Goal: Task Accomplishment & Management: Manage account settings

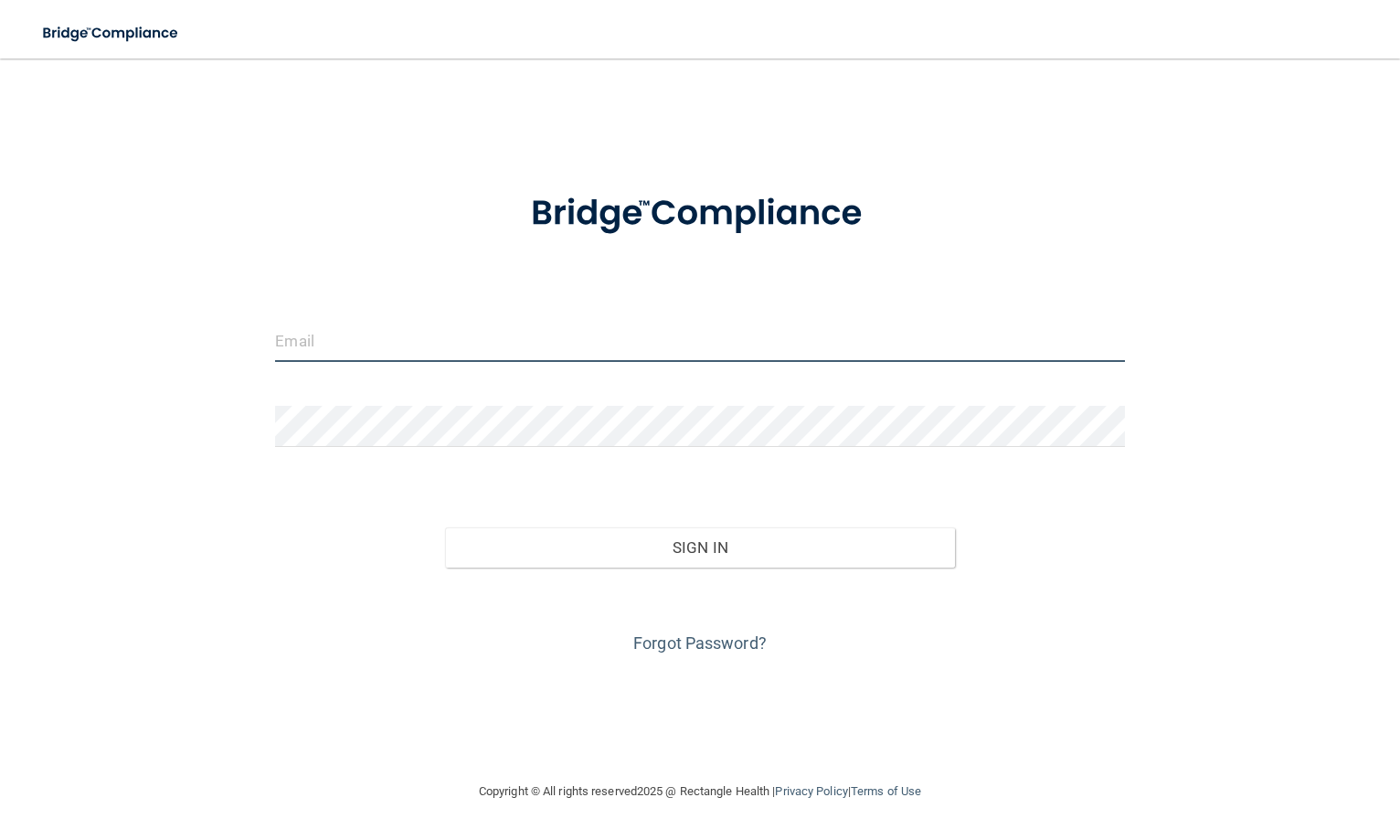
click at [373, 348] on input "email" at bounding box center [700, 341] width 850 height 41
type input "[PERSON_NAME][EMAIL_ADDRESS][DOMAIN_NAME]"
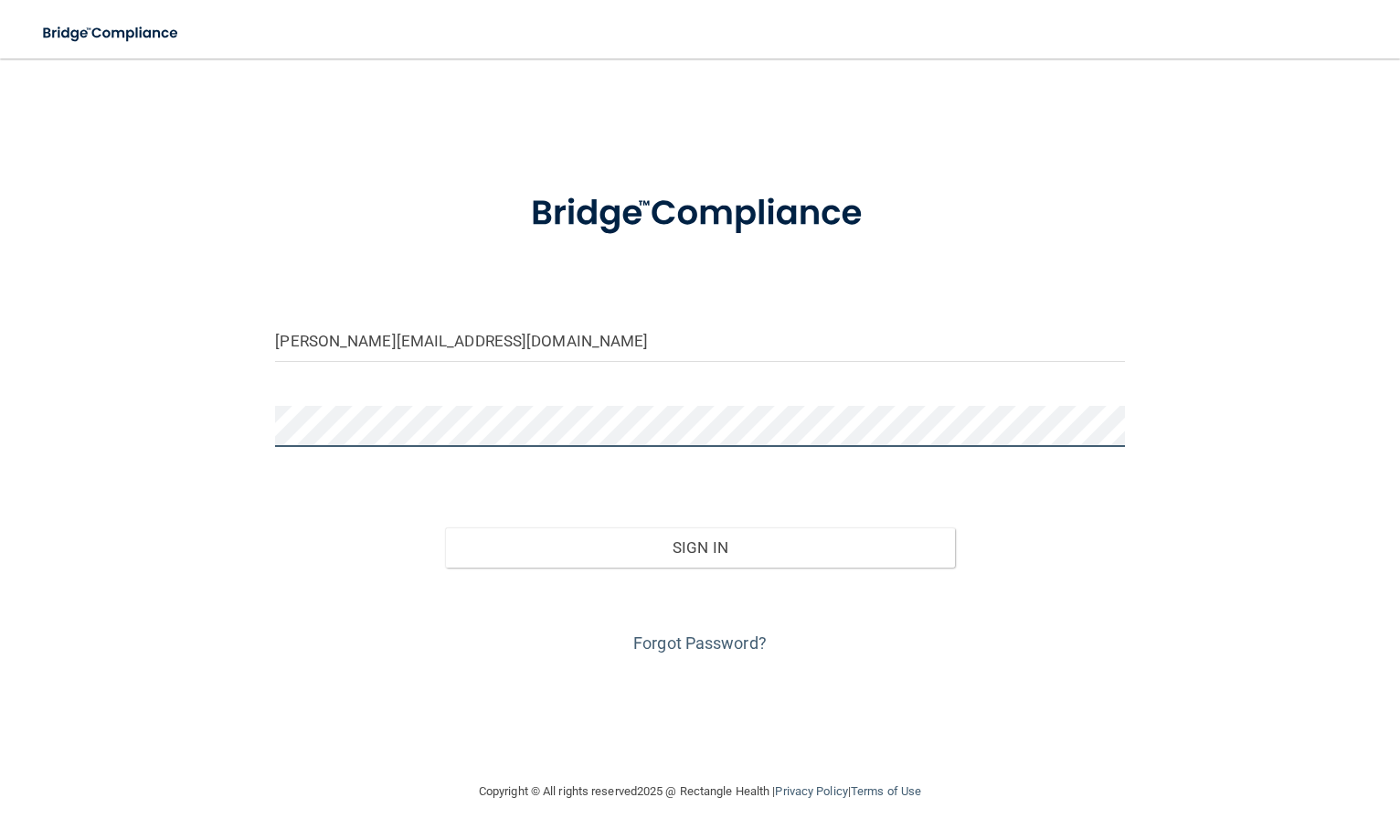
click at [445, 527] on button "Sign In" at bounding box center [700, 547] width 510 height 40
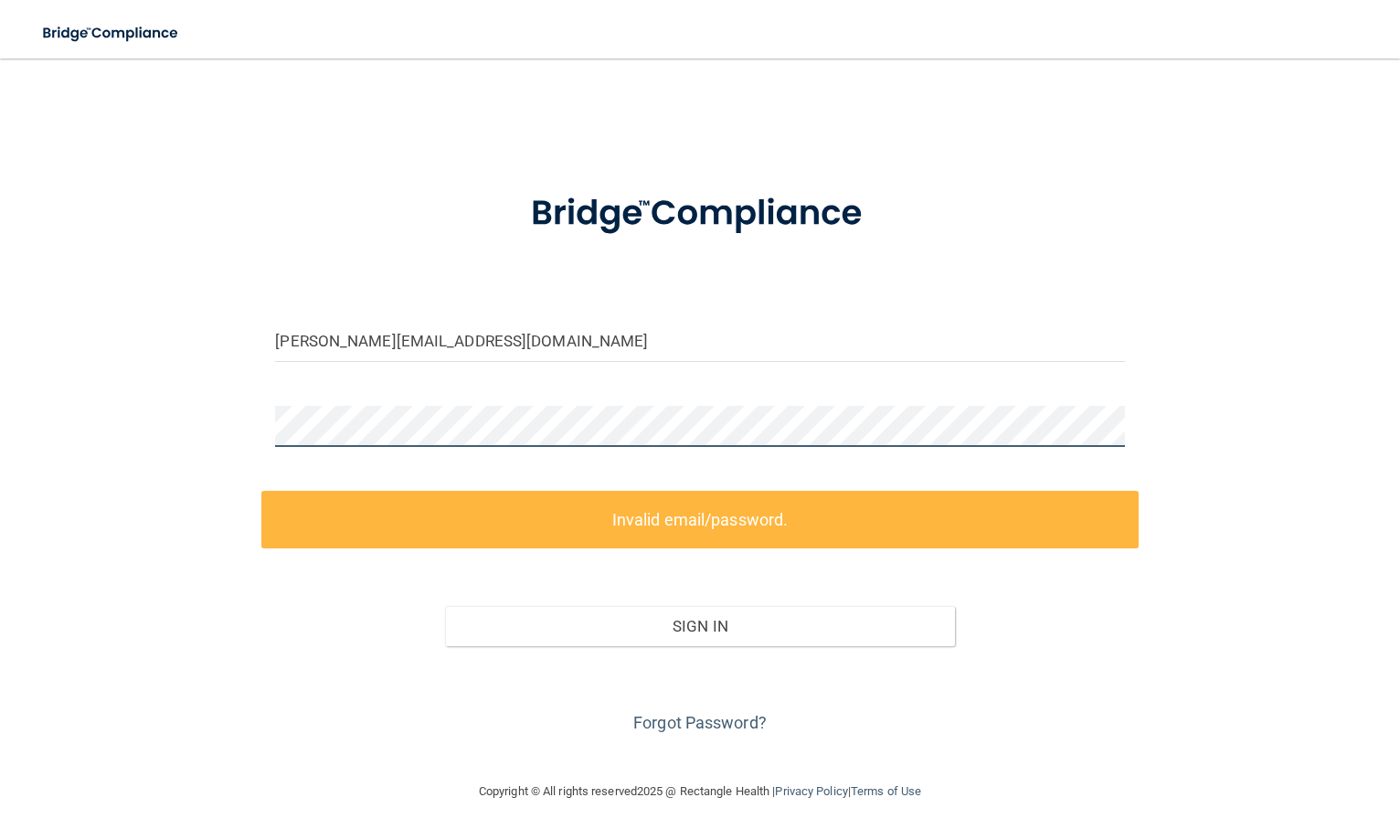
click at [123, 431] on div "[PERSON_NAME][EMAIL_ADDRESS][DOMAIN_NAME] Invalid email/password. You don't hav…" at bounding box center [700, 419] width 1328 height 685
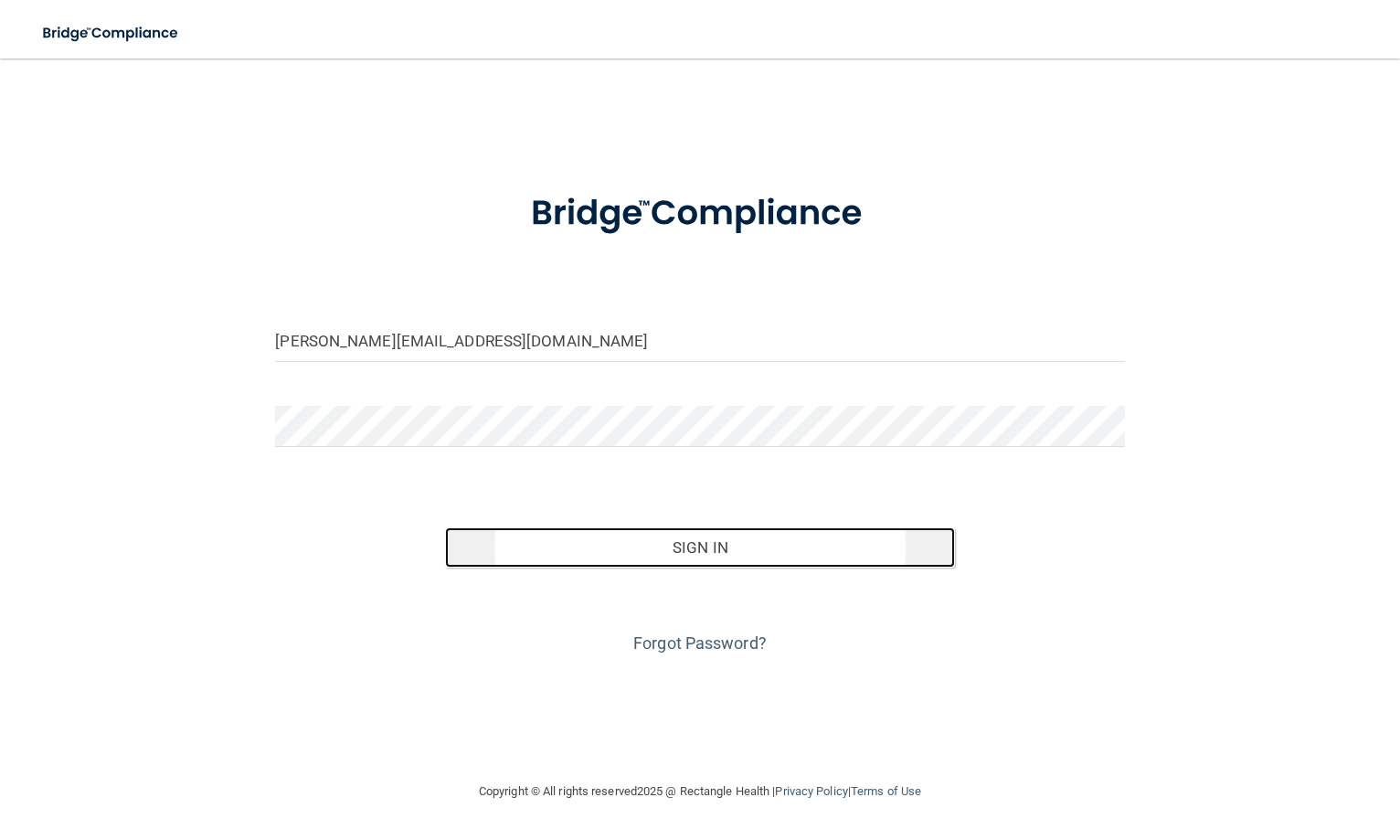
click at [700, 536] on button "Sign In" at bounding box center [700, 547] width 510 height 40
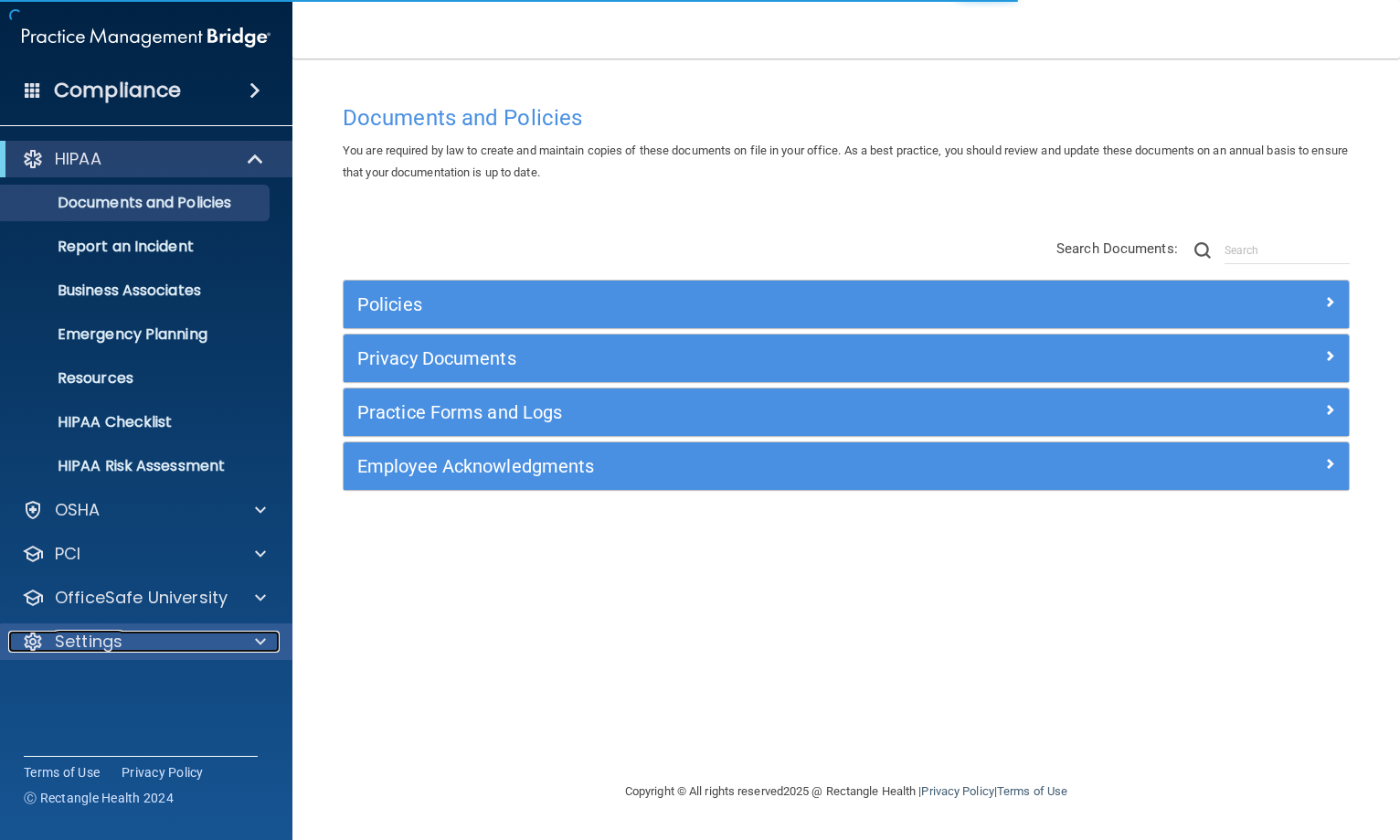
click at [100, 637] on p "Settings" at bounding box center [89, 641] width 68 height 22
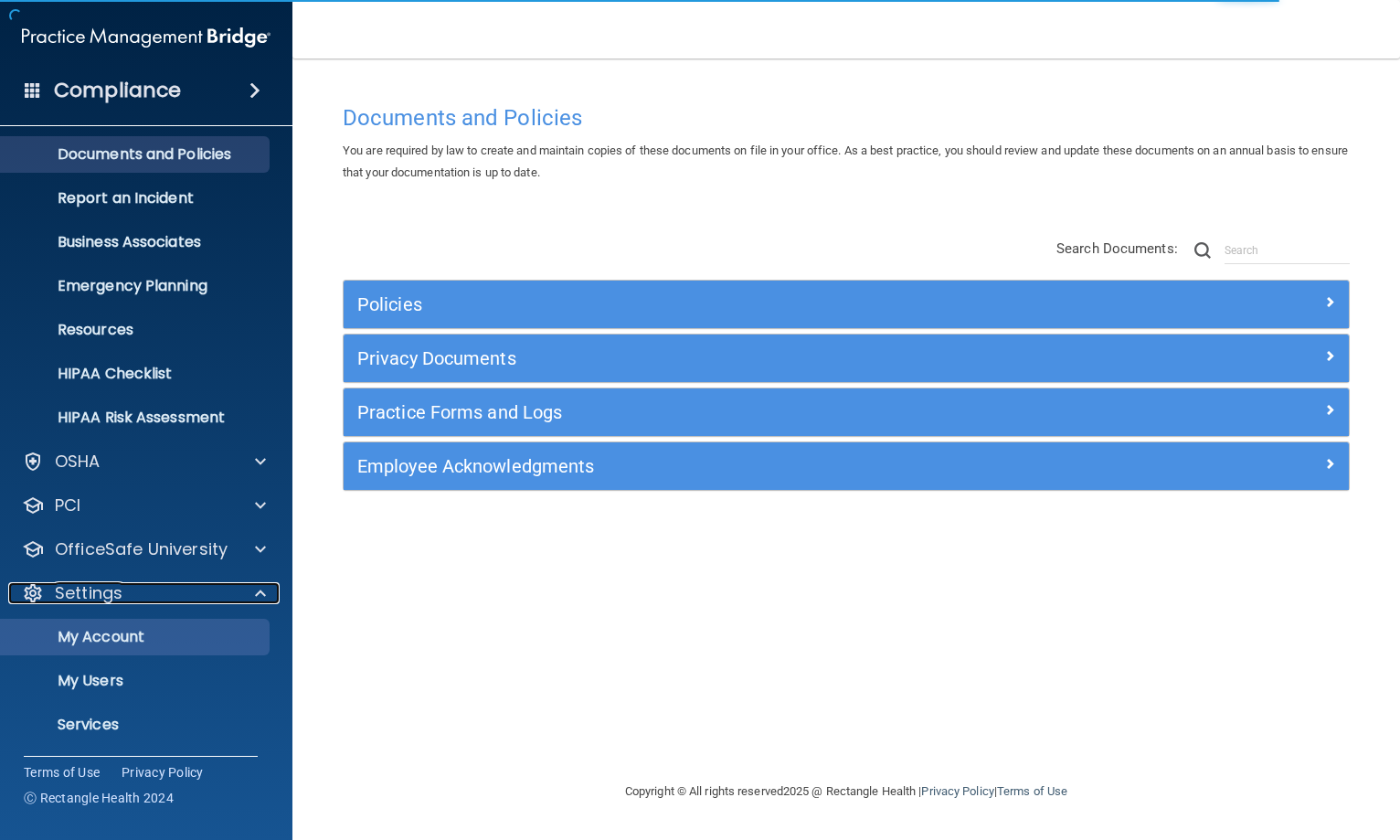
scroll to position [94, 0]
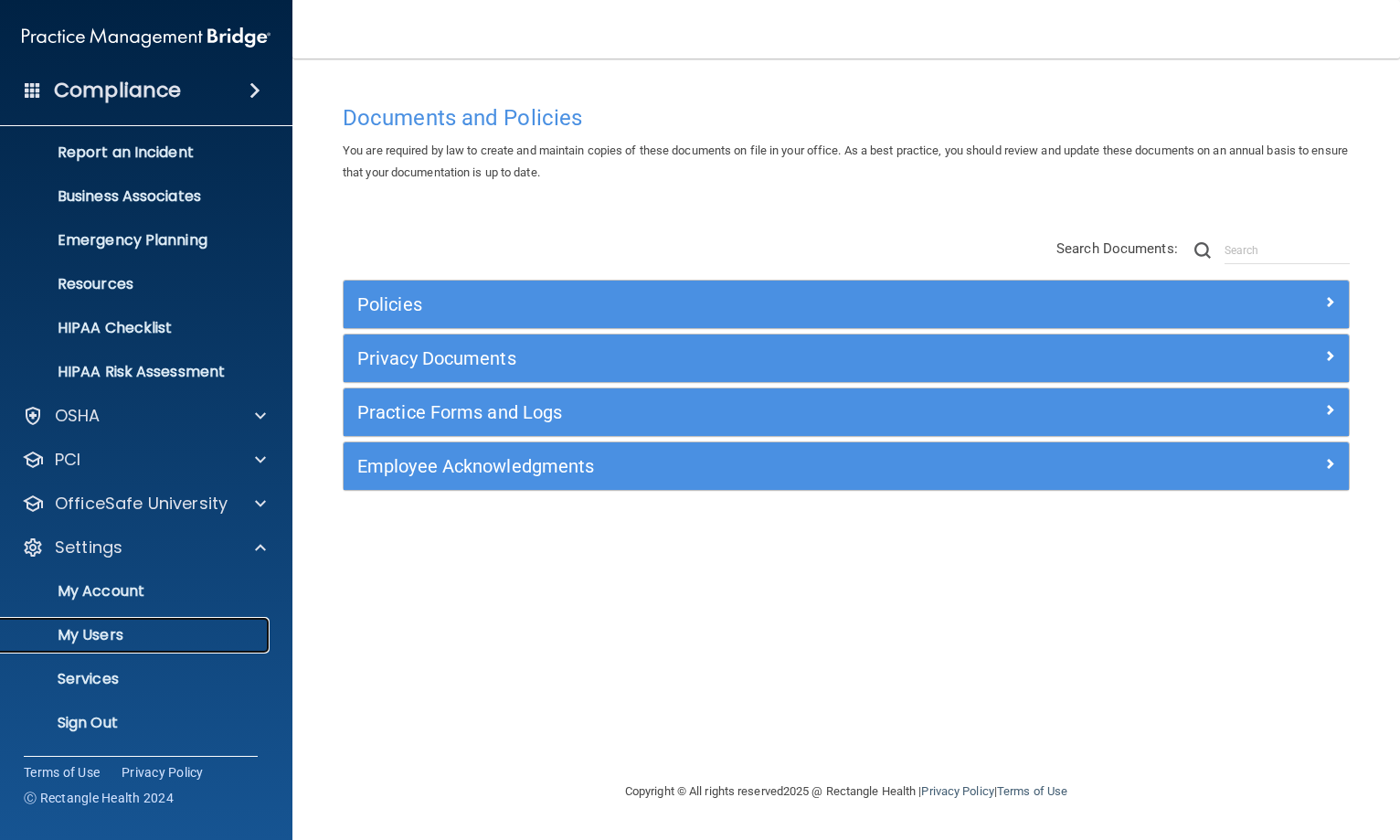
click at [94, 637] on p "My Users" at bounding box center [137, 635] width 250 height 18
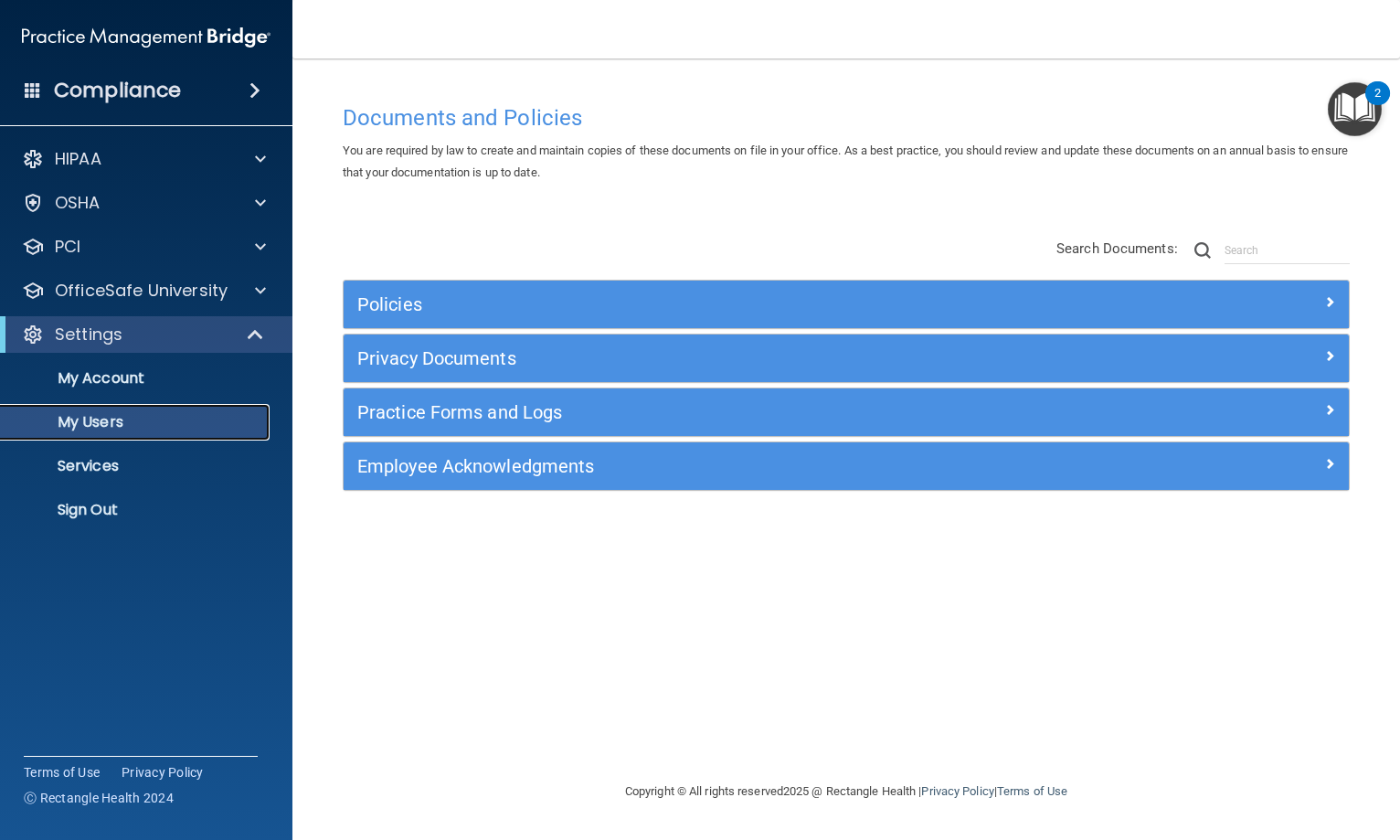
select select "20"
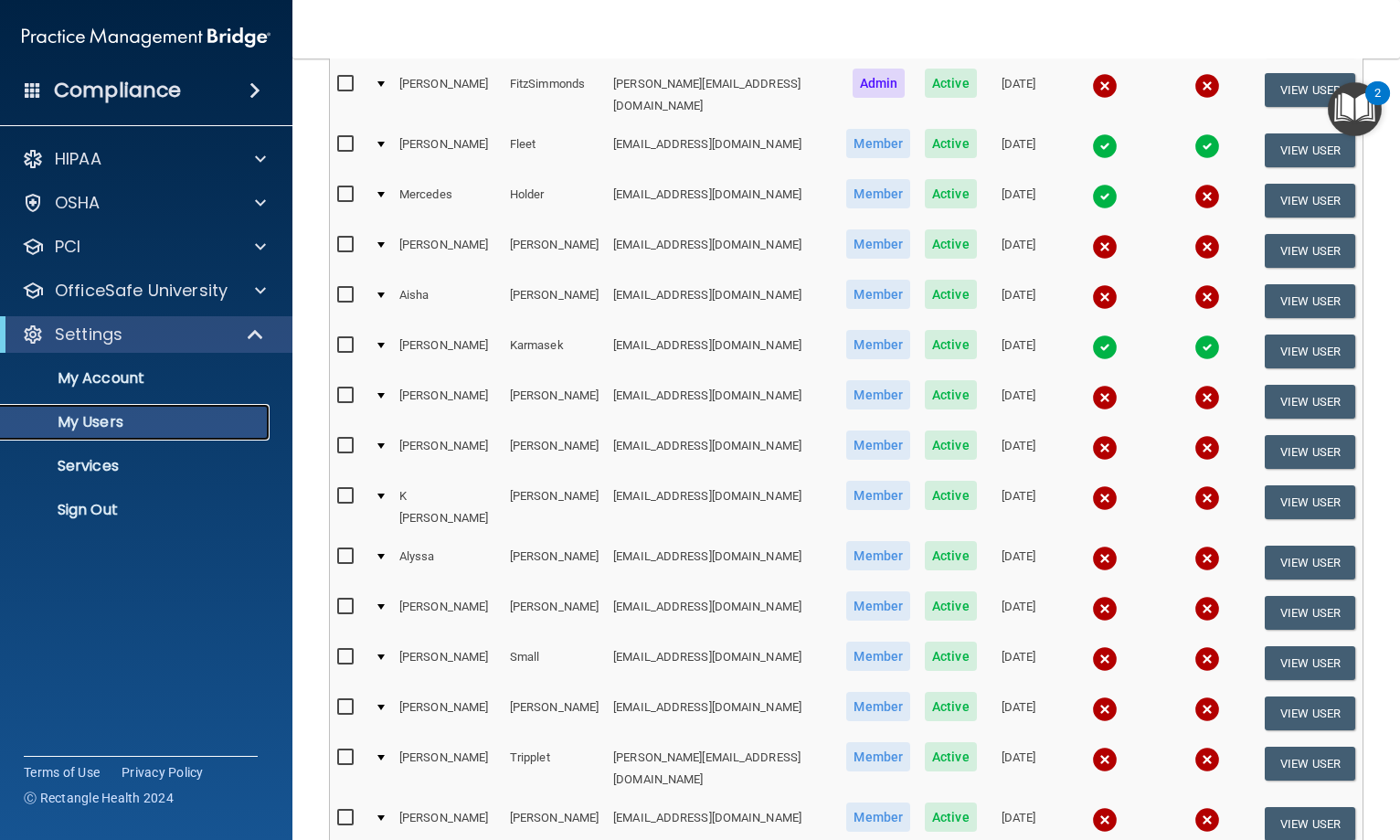
scroll to position [457, 0]
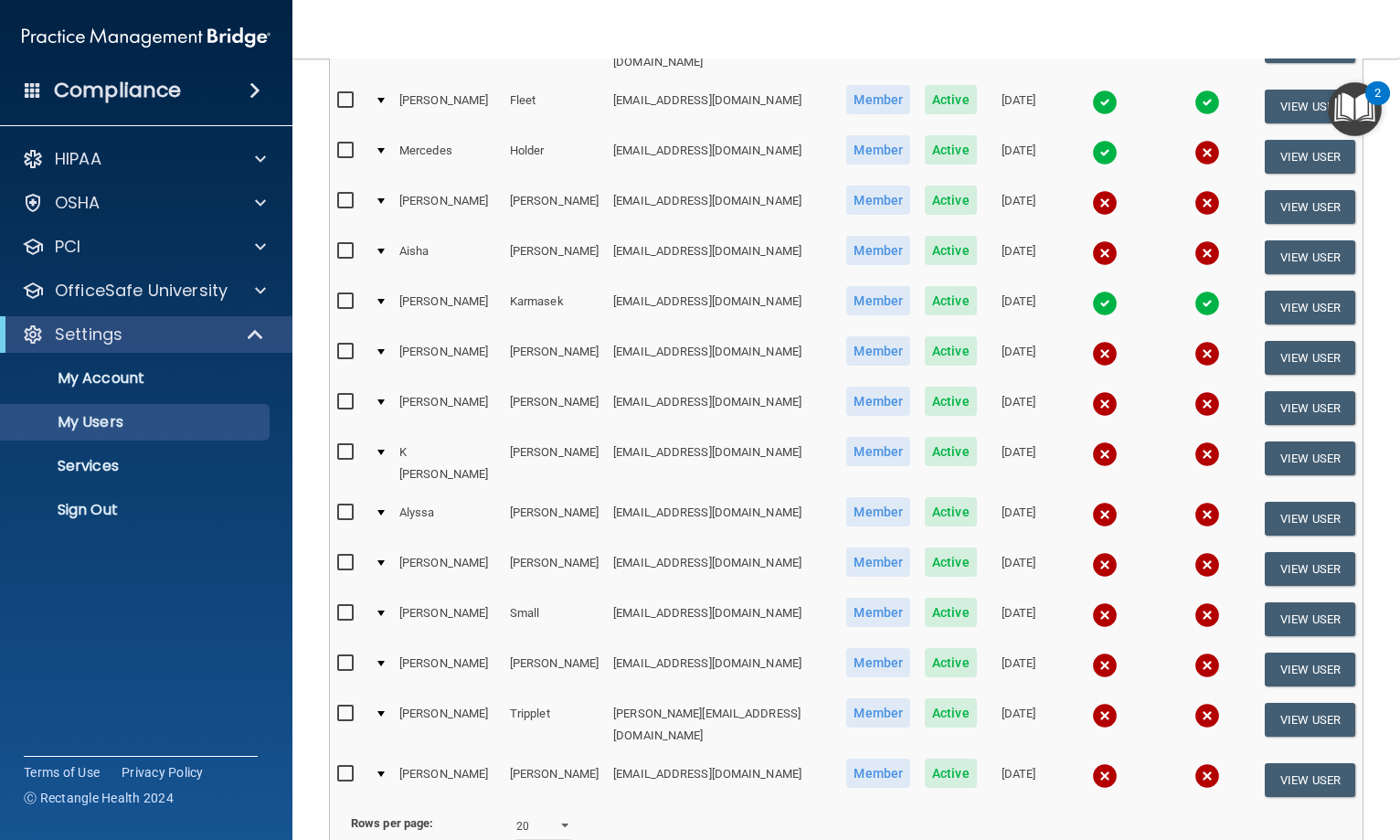
click at [346, 767] on input "checkbox" at bounding box center [348, 774] width 21 height 15
checkbox input "true"
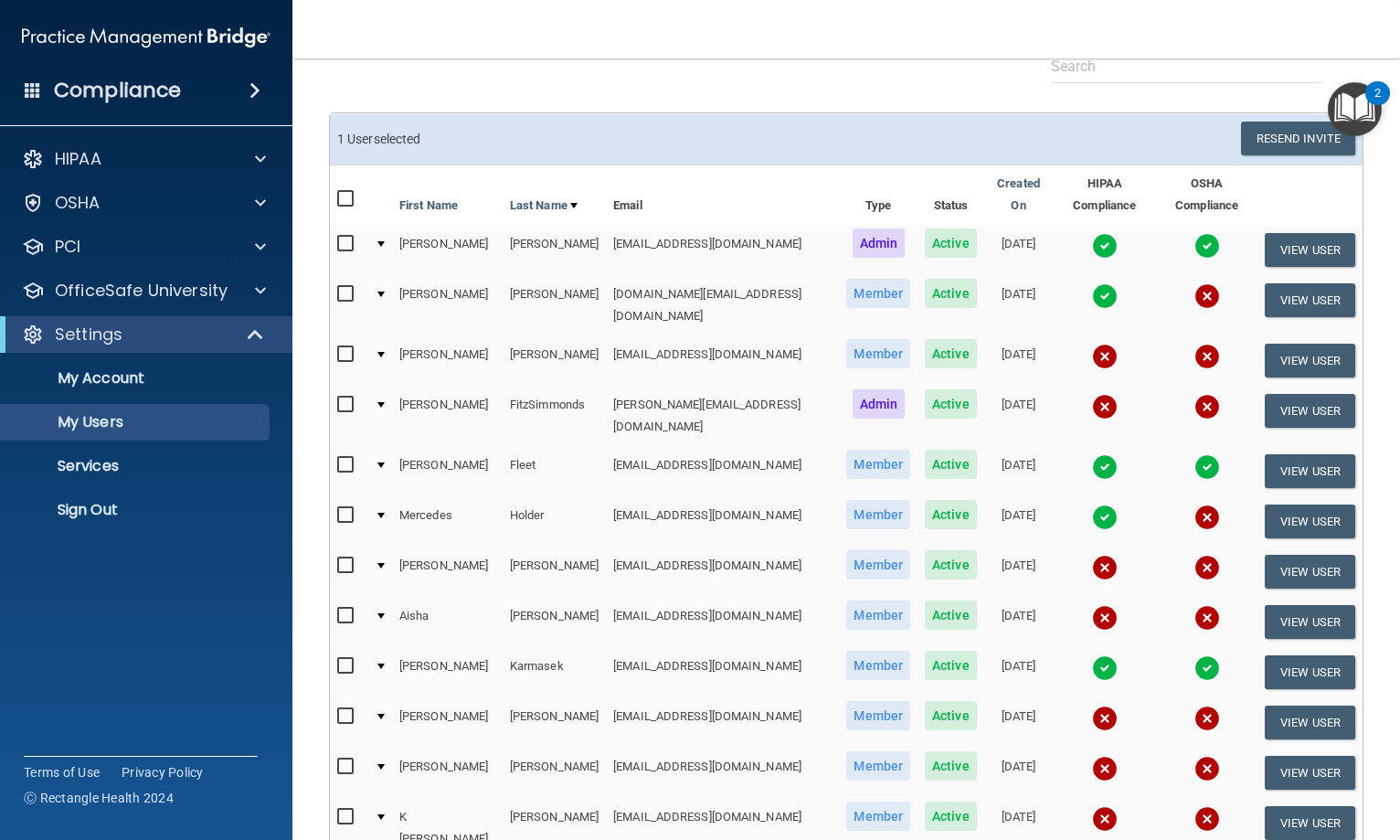
scroll to position [0, 0]
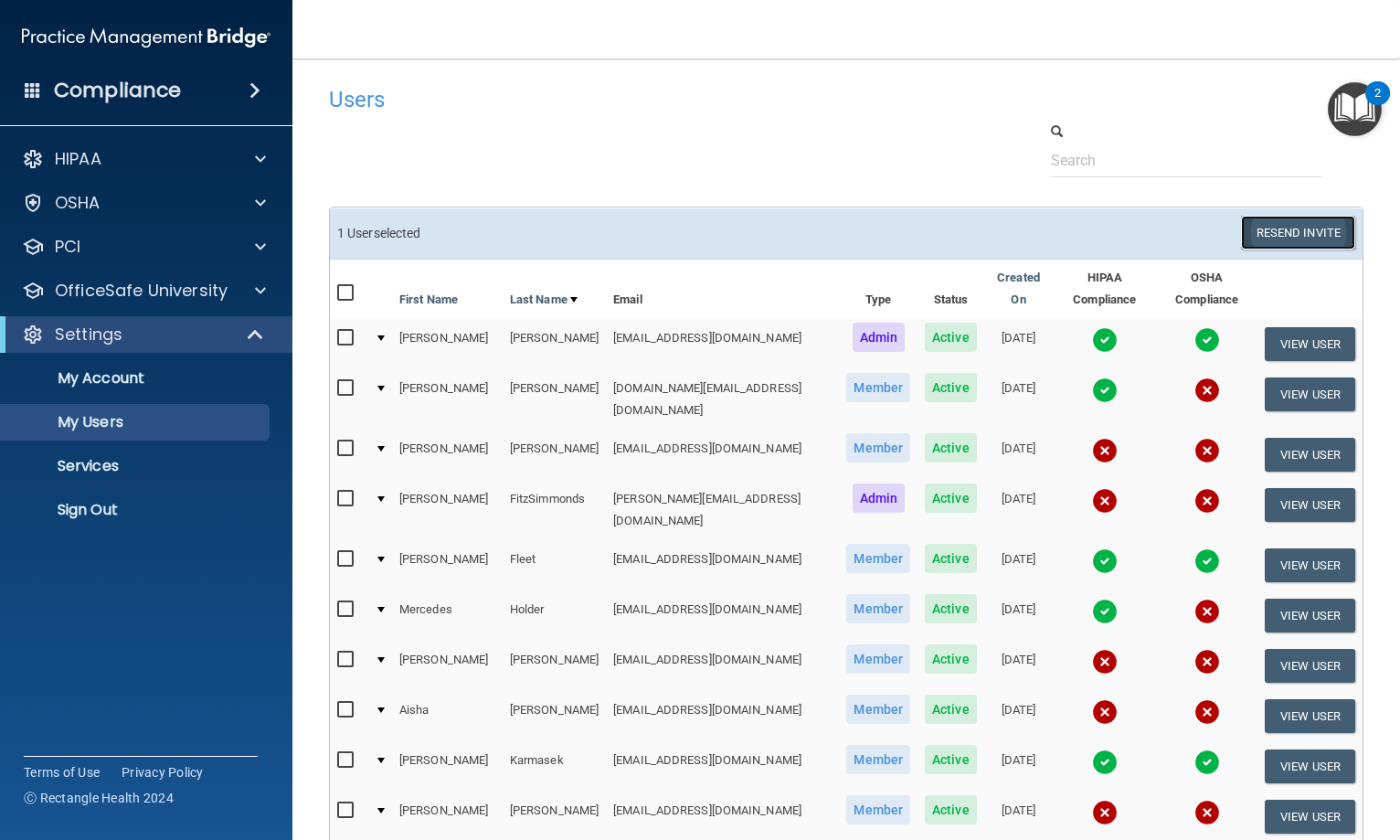
click at [1272, 223] on button "Resend Invite" at bounding box center [1298, 232] width 115 height 34
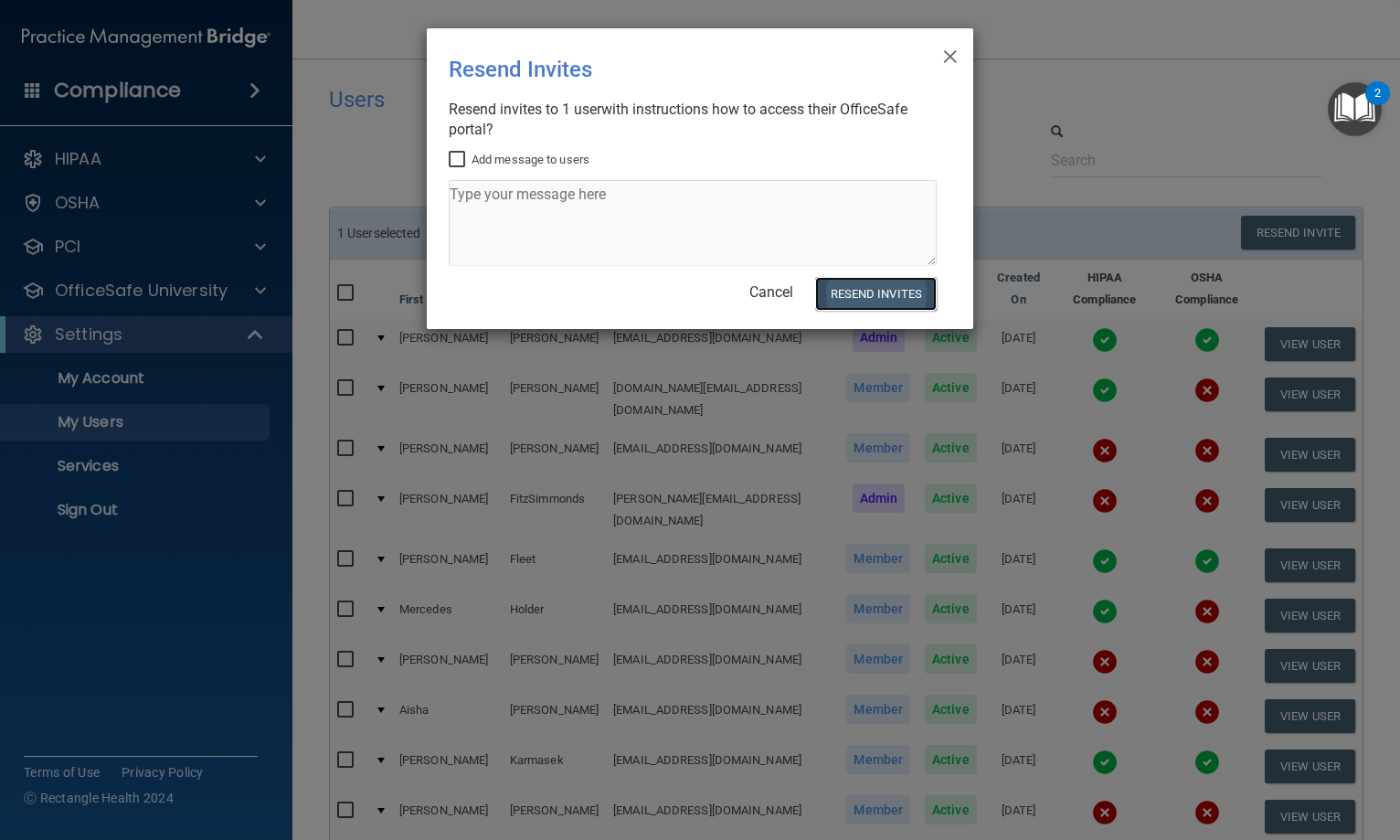
click at [887, 288] on button "Resend Invites" at bounding box center [876, 293] width 122 height 34
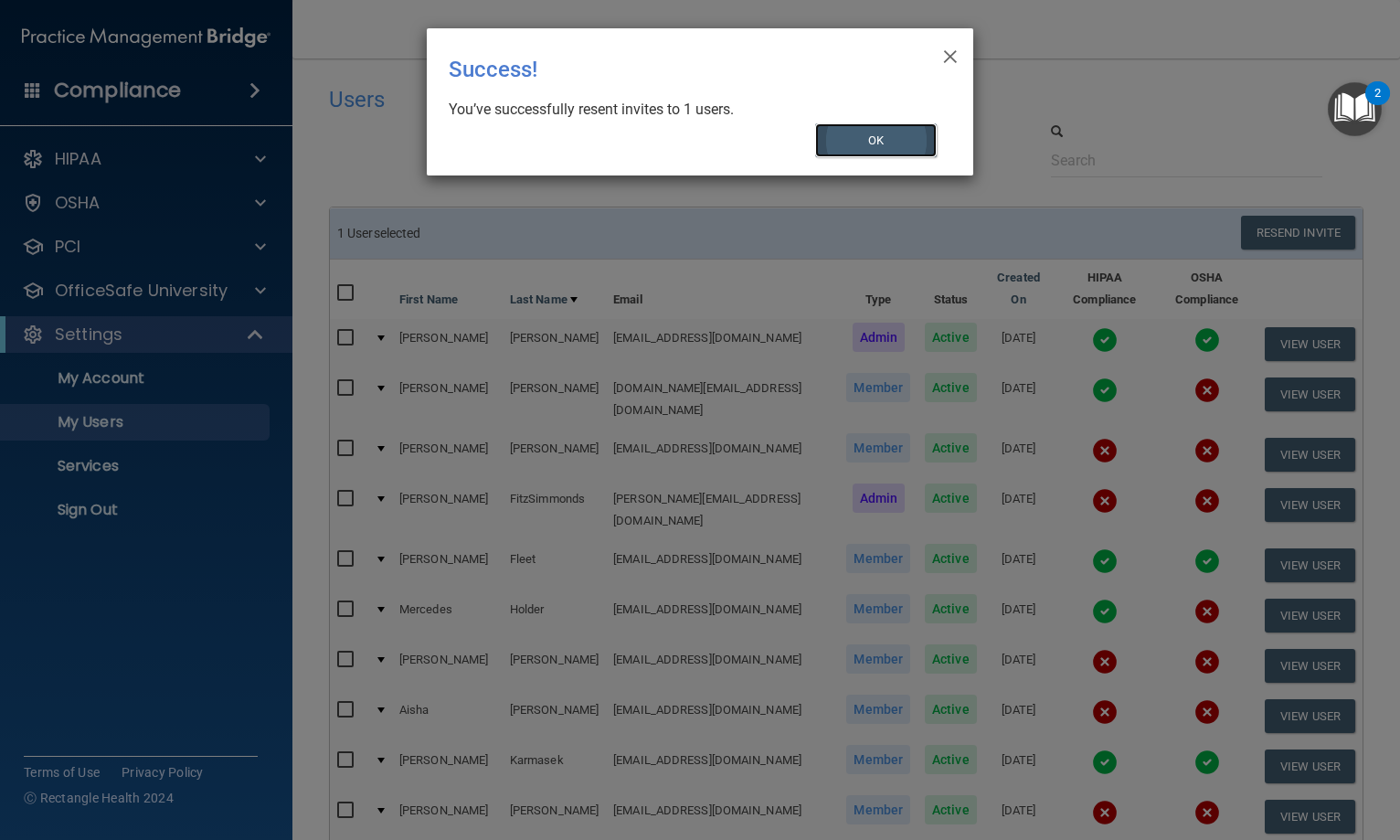
click at [916, 131] on button "OK" at bounding box center [877, 140] width 123 height 34
